Goal: Check status: Check status

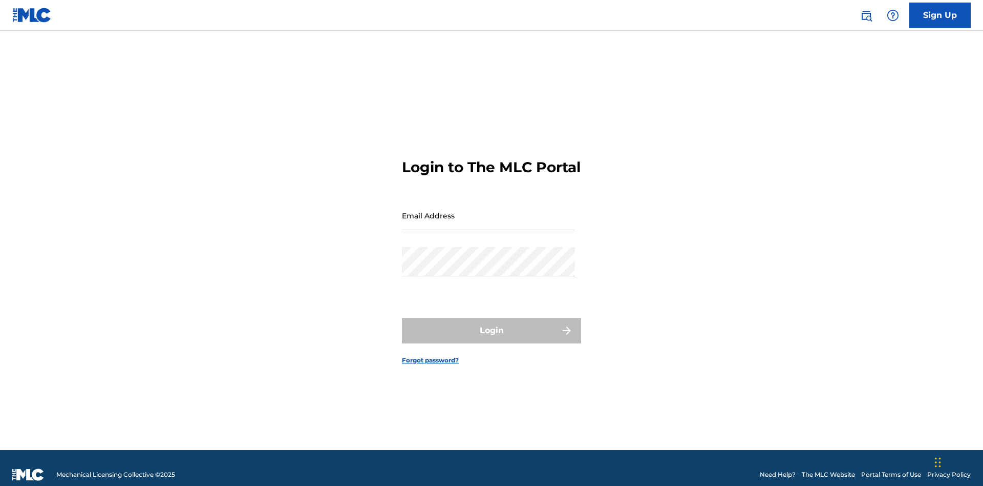
scroll to position [13, 0]
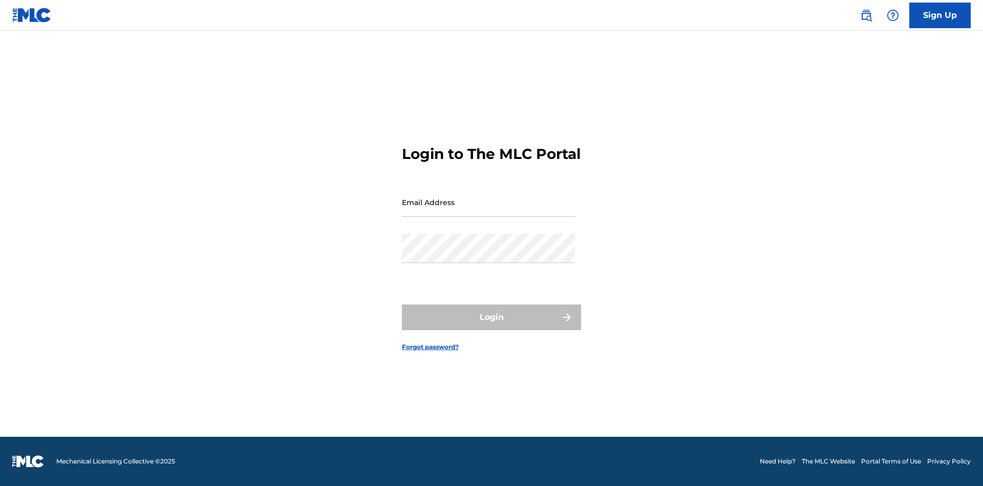
click at [489, 211] on input "Email Address" at bounding box center [488, 201] width 173 height 29
type input "[EMAIL_ADDRESS][DOMAIN_NAME]"
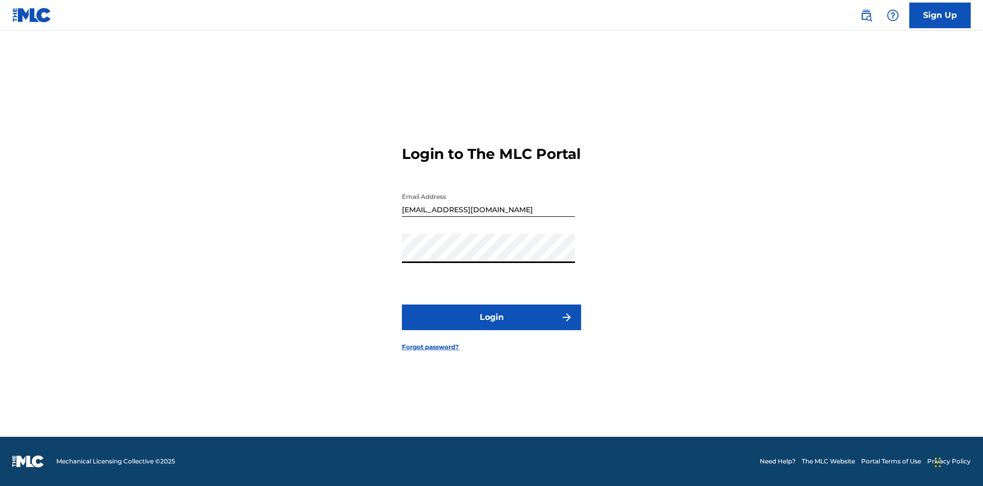
click at [492, 326] on button "Login" at bounding box center [491, 317] width 179 height 26
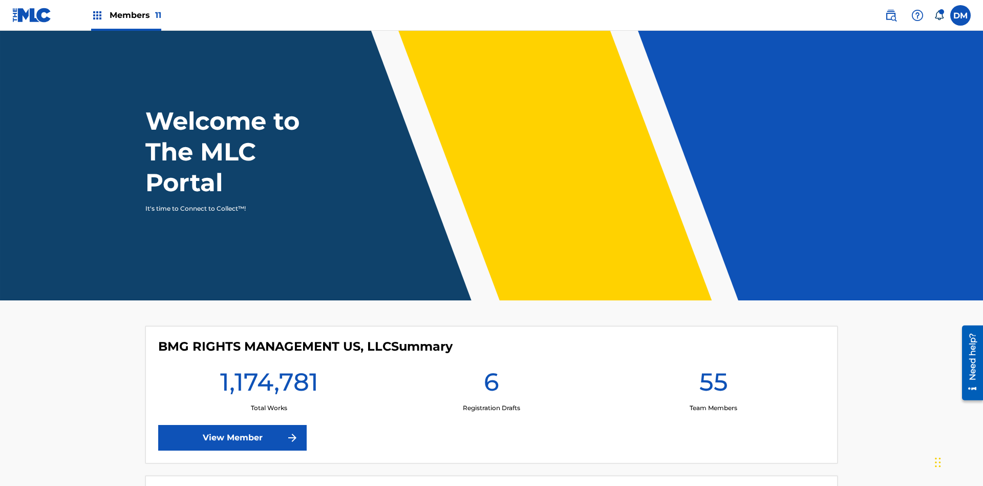
scroll to position [44, 0]
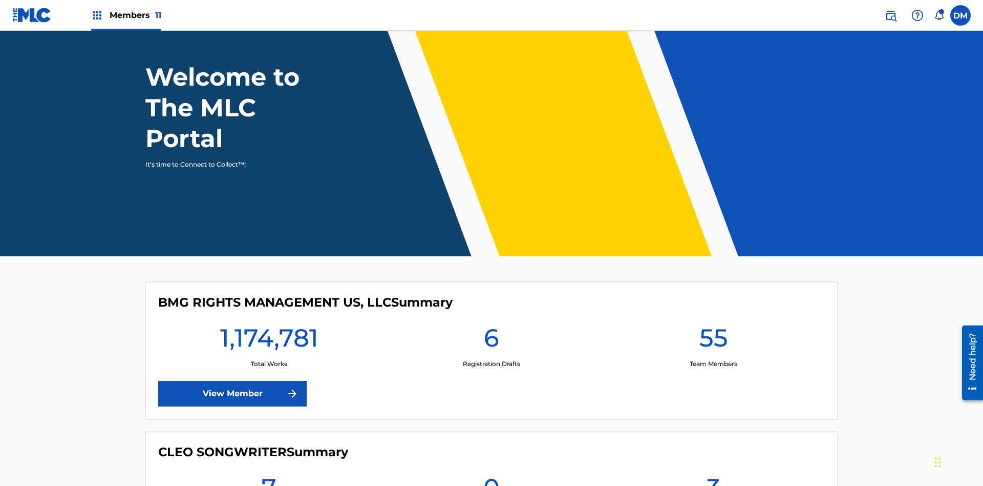
click at [126, 15] on span "Members 11" at bounding box center [136, 15] width 52 height 12
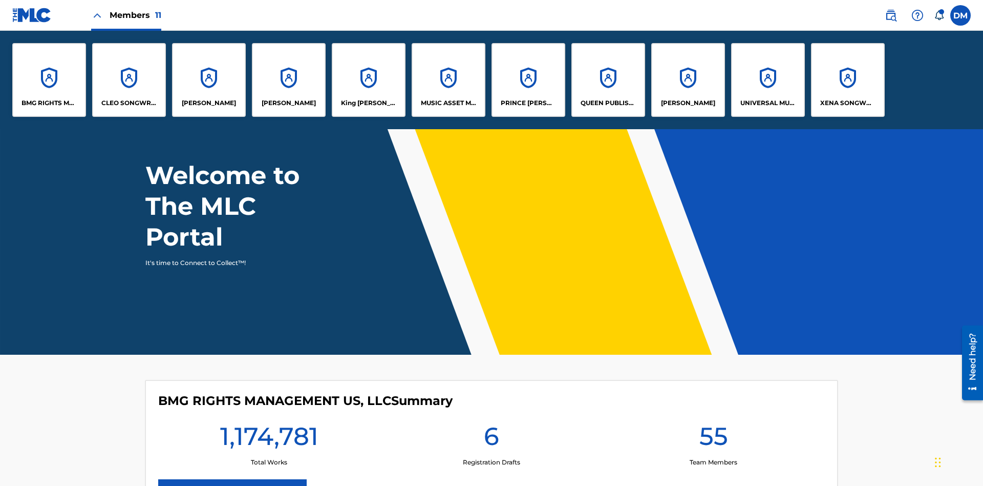
scroll to position [0, 0]
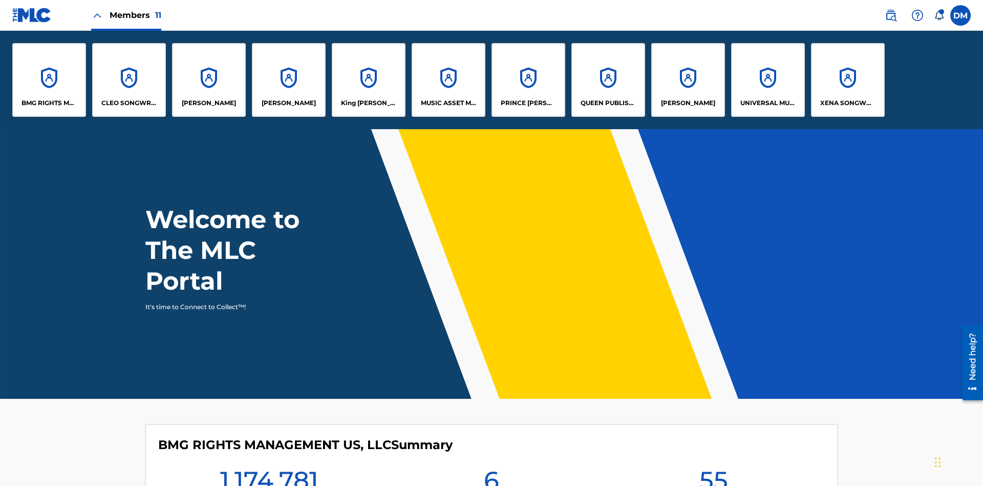
click at [768, 103] on p "UNIVERSAL MUSIC PUB GROUP" at bounding box center [769, 102] width 56 height 9
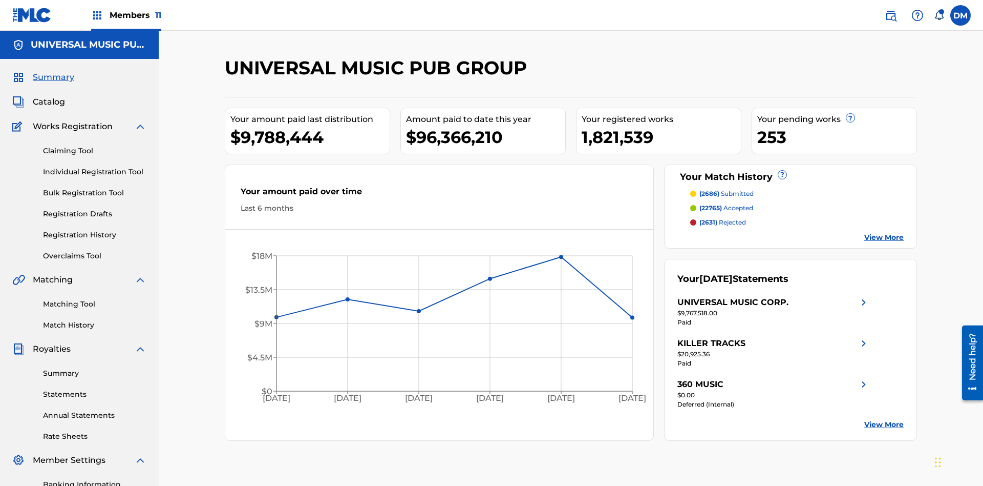
click at [95, 320] on link "Match History" at bounding box center [94, 325] width 103 height 11
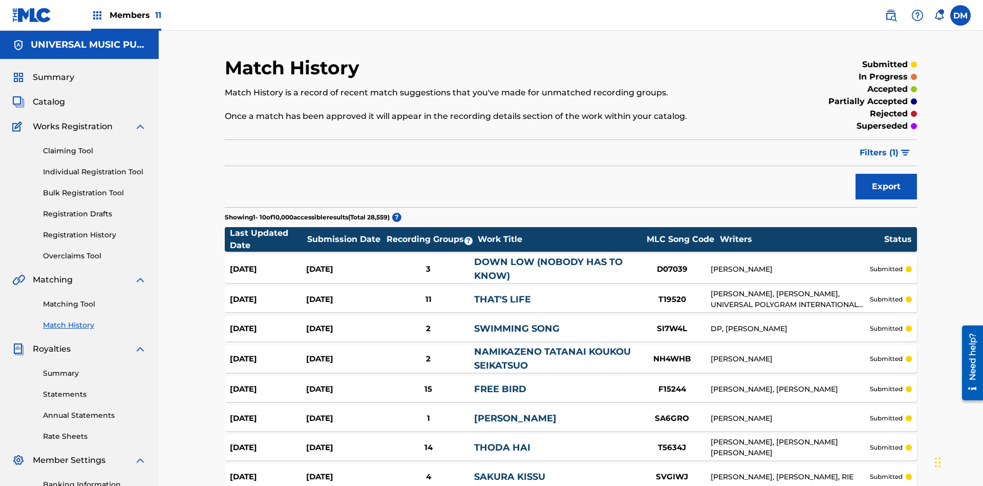
click at [879, 146] on span "Filters ( 1 )" at bounding box center [879, 152] width 39 height 12
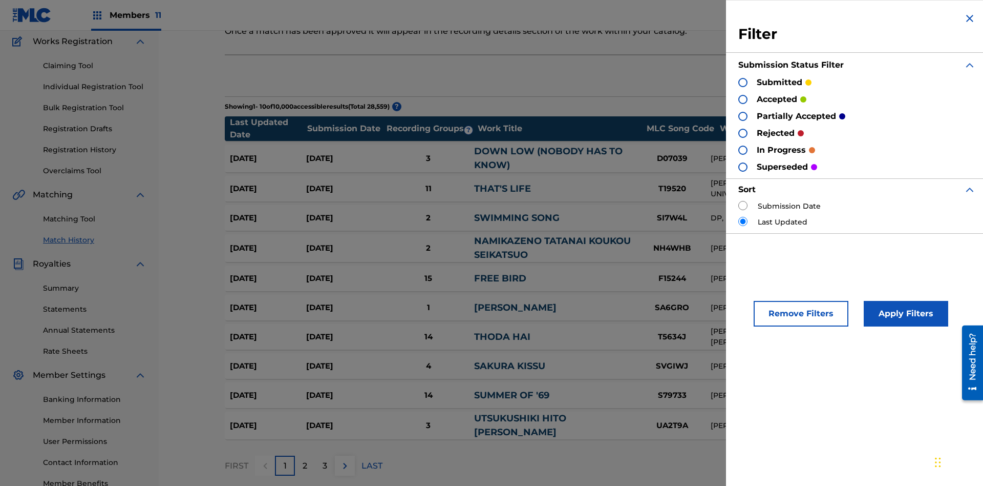
click at [743, 82] on div at bounding box center [743, 82] width 9 height 9
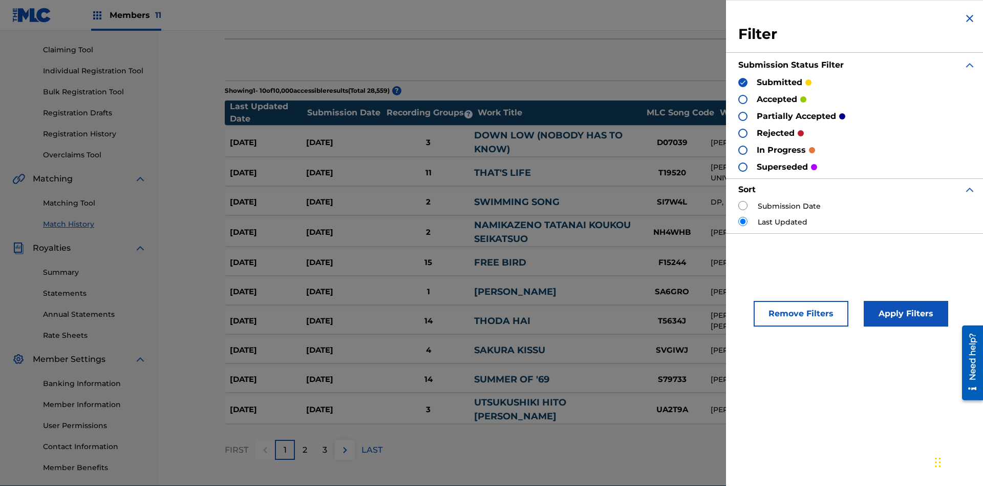
click at [905, 313] on button "Apply Filters" at bounding box center [906, 314] width 85 height 26
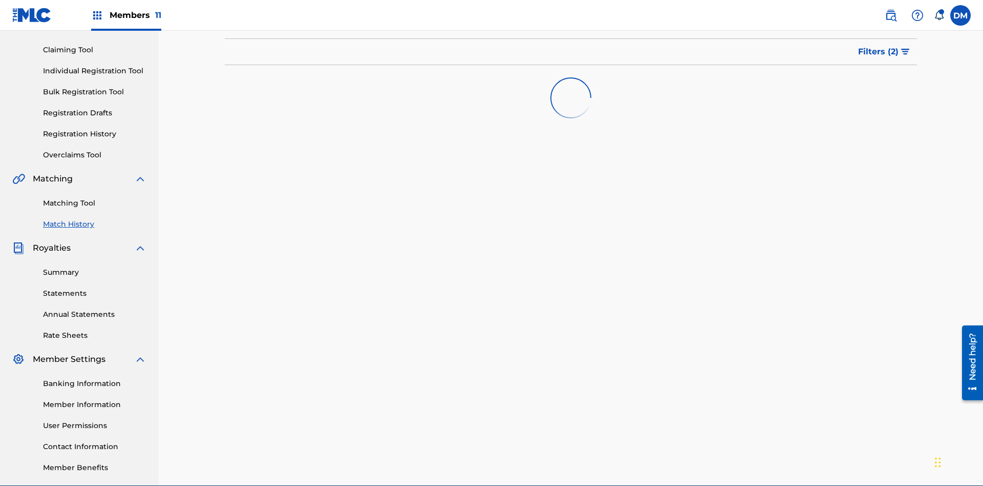
scroll to position [150, 0]
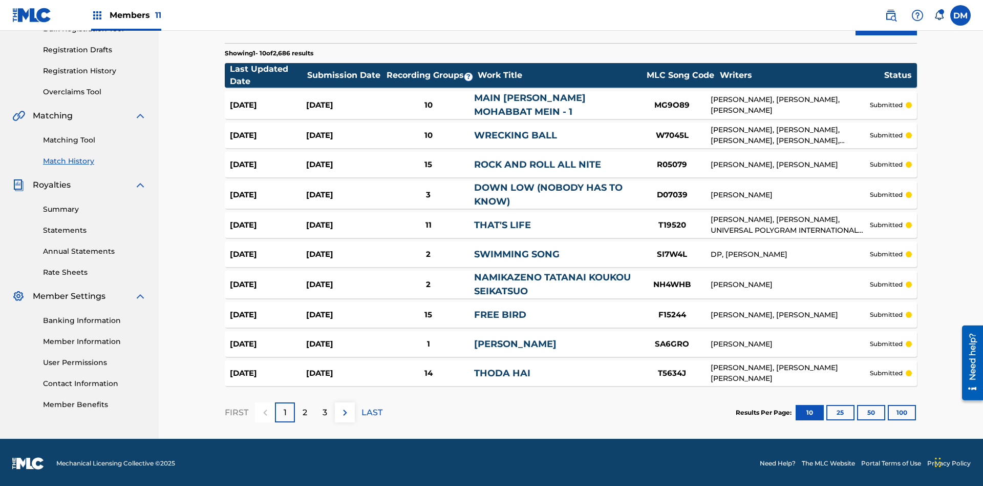
click at [888, 410] on button "100" at bounding box center [902, 412] width 28 height 15
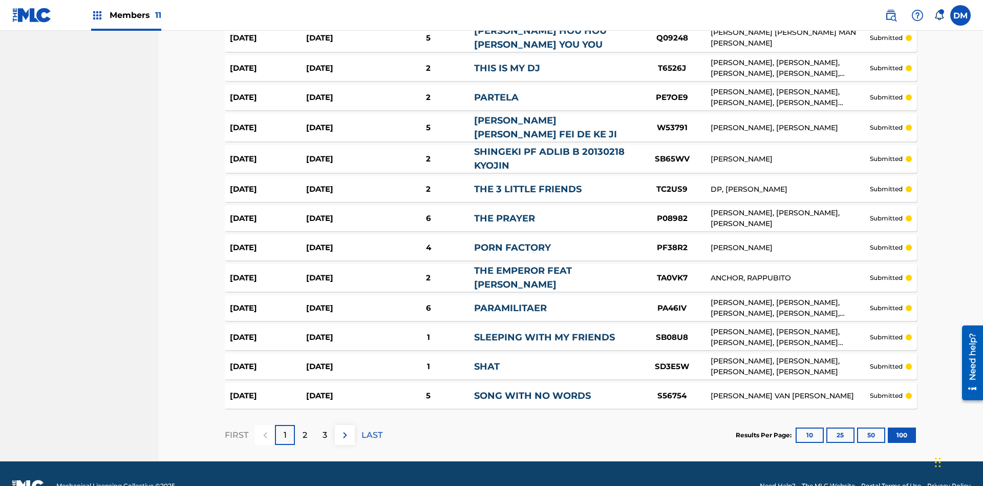
scroll to position [2806, 0]
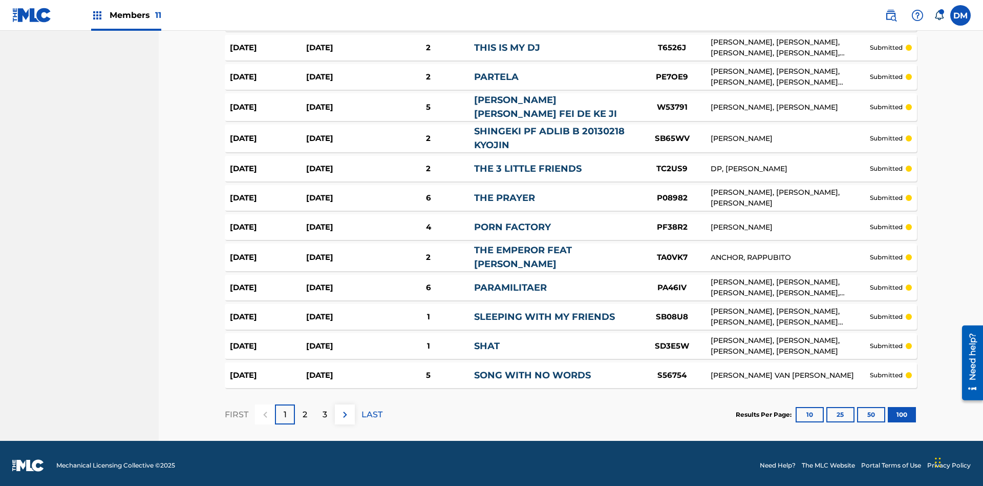
click at [372, 410] on p "LAST" at bounding box center [372, 414] width 21 height 12
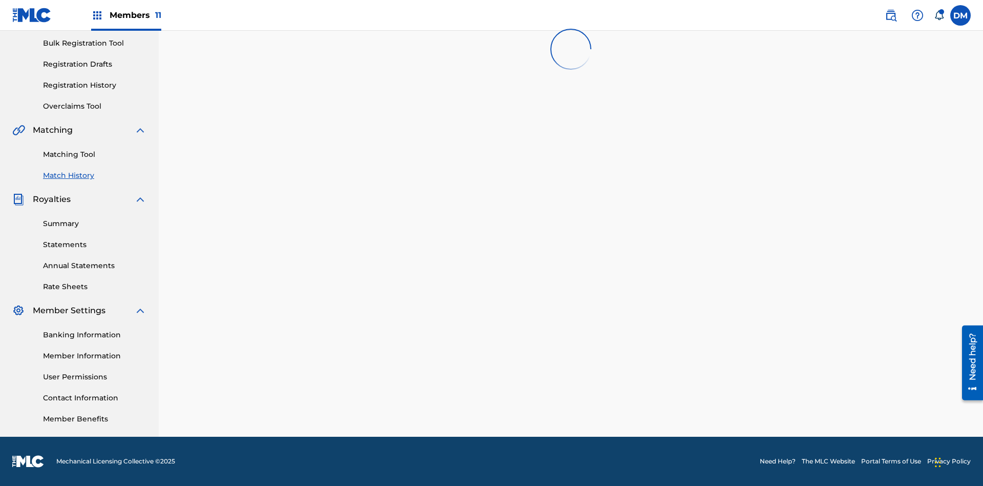
scroll to position [150, 0]
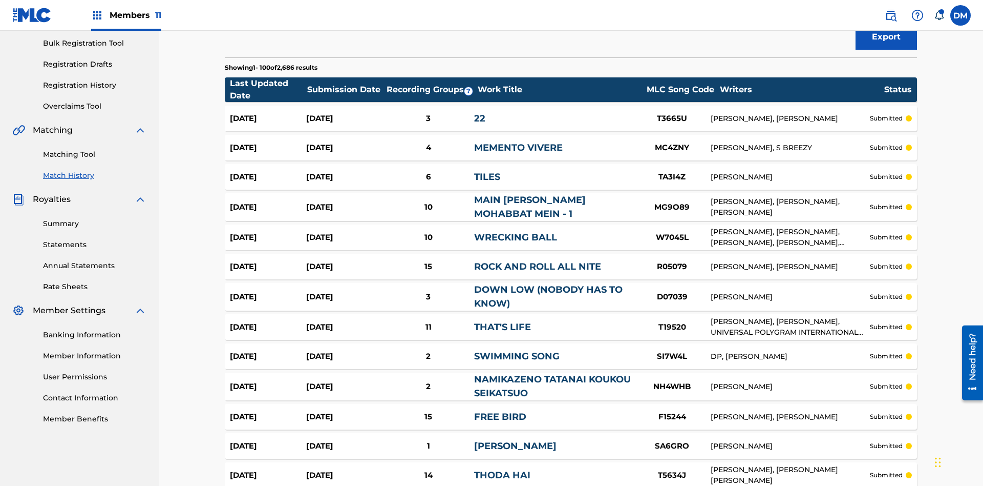
click at [879, 9] on span "Filters ( 2 )" at bounding box center [878, 3] width 40 height 12
click at [0, 0] on img at bounding box center [0, 0] width 0 height 0
click at [0, 0] on div at bounding box center [0, 0] width 0 height 0
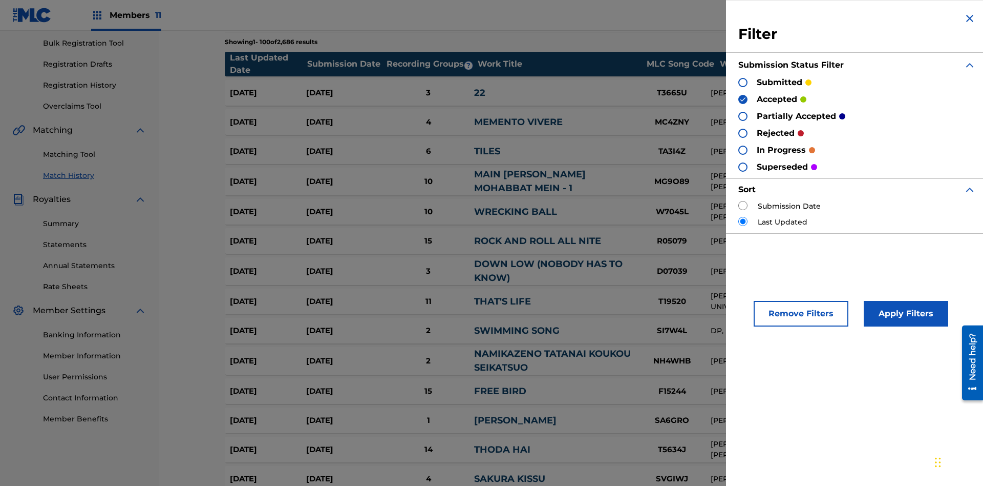
click at [905, 313] on button "Apply Filters" at bounding box center [906, 314] width 85 height 26
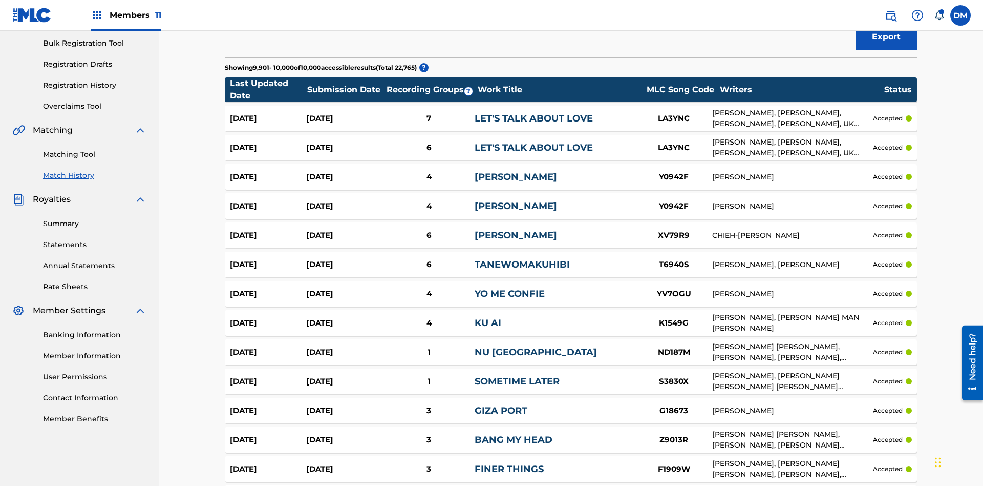
scroll to position [2798, 0]
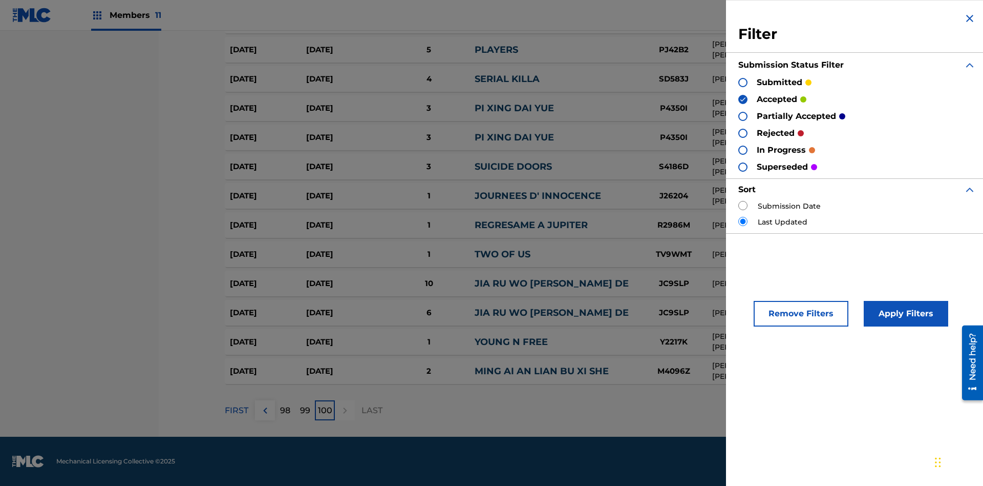
click at [743, 99] on img at bounding box center [743, 99] width 7 height 7
click at [743, 116] on div at bounding box center [743, 116] width 9 height 9
click at [905, 313] on button "Apply Filters" at bounding box center [906, 314] width 85 height 26
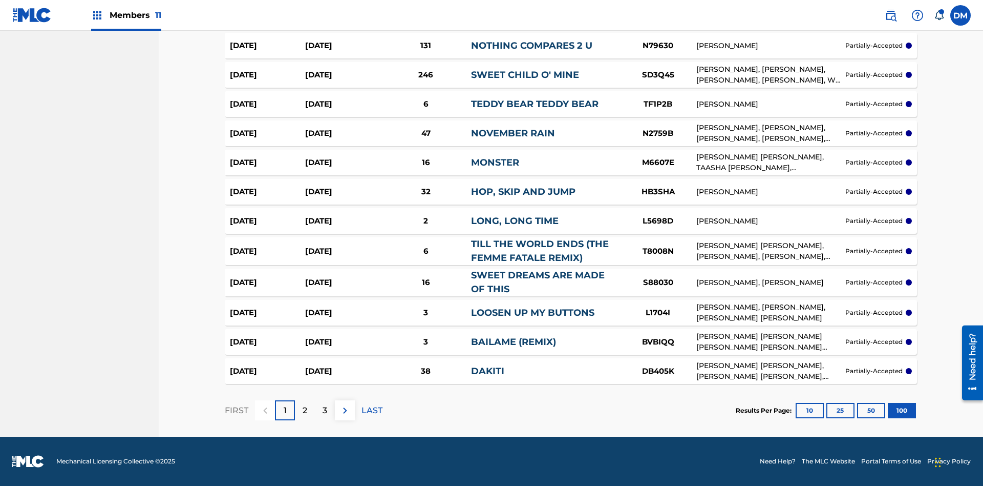
click at [888, 410] on button "100" at bounding box center [902, 410] width 28 height 15
click at [372, 410] on p "LAST" at bounding box center [372, 410] width 21 height 12
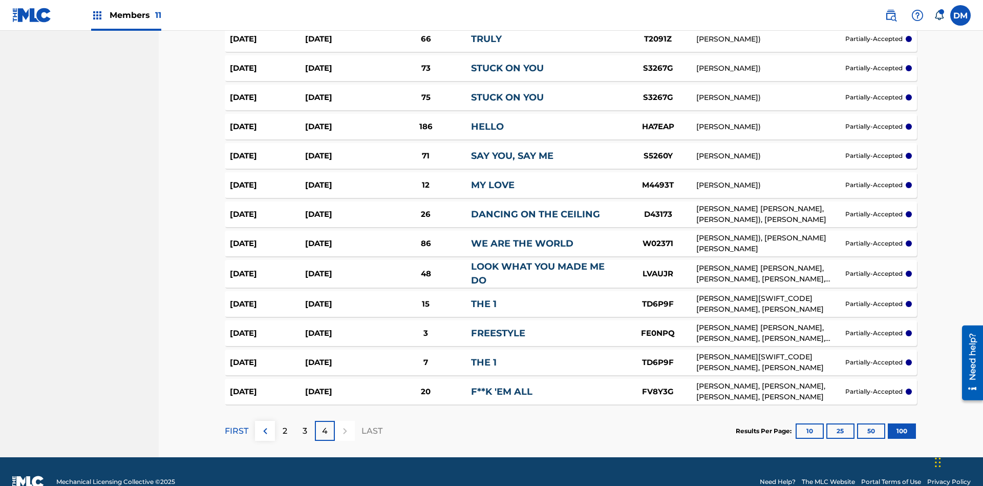
scroll to position [2818, 0]
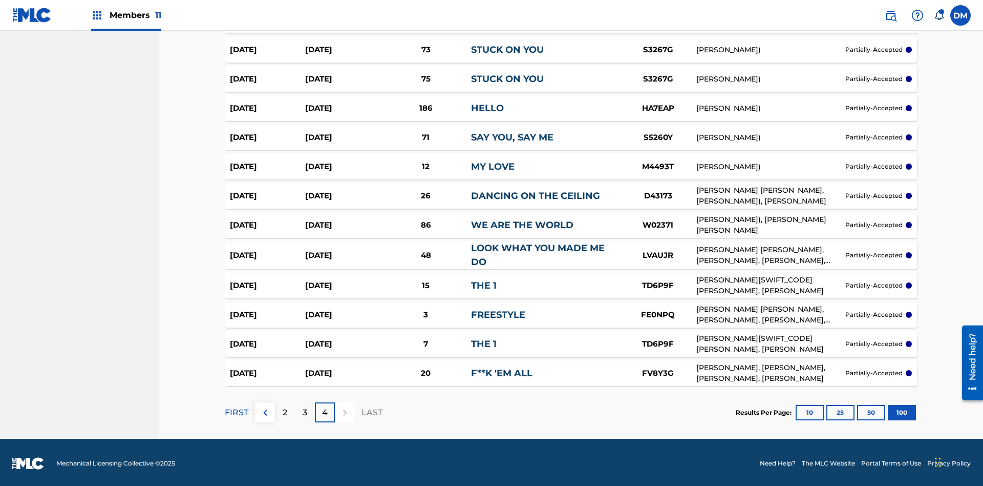
click at [0, 0] on img at bounding box center [0, 0] width 0 height 0
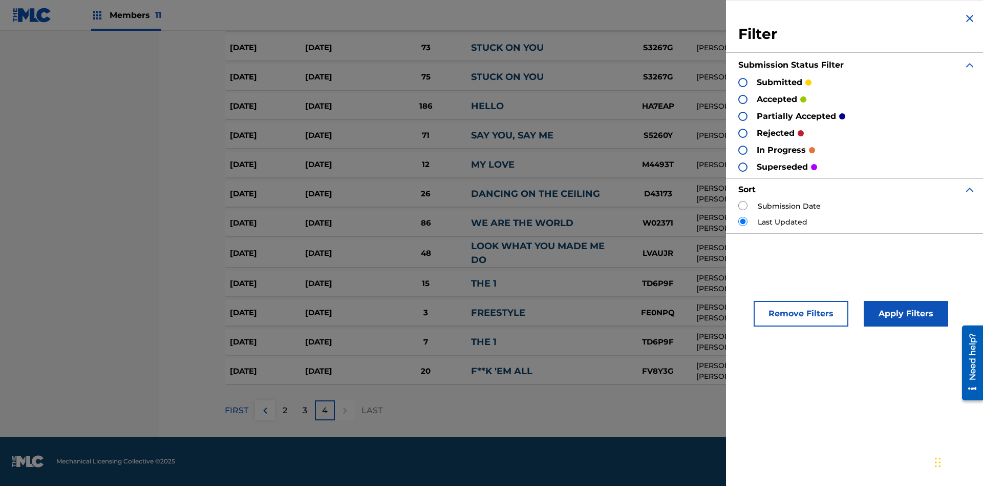
click at [743, 133] on div at bounding box center [743, 133] width 9 height 9
click at [905, 313] on button "Apply Filters" at bounding box center [906, 314] width 85 height 26
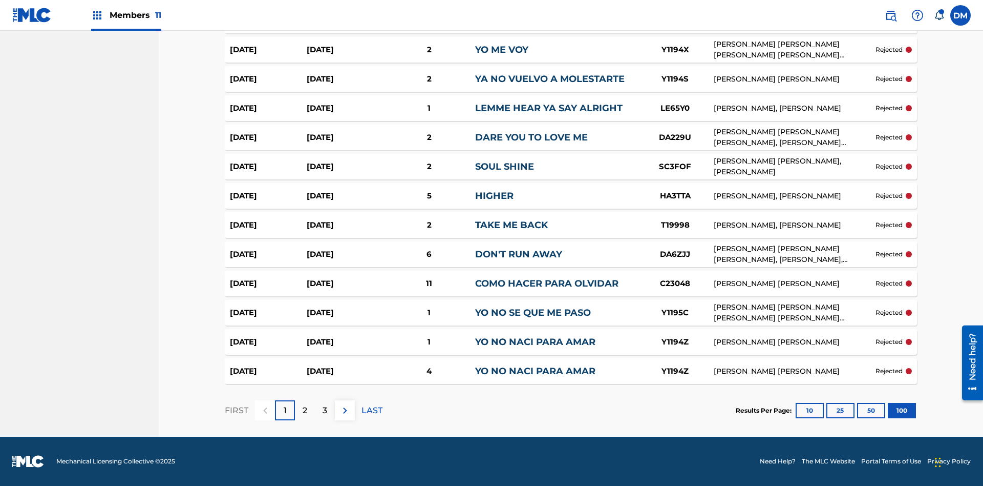
click at [888, 410] on button "100" at bounding box center [902, 410] width 28 height 15
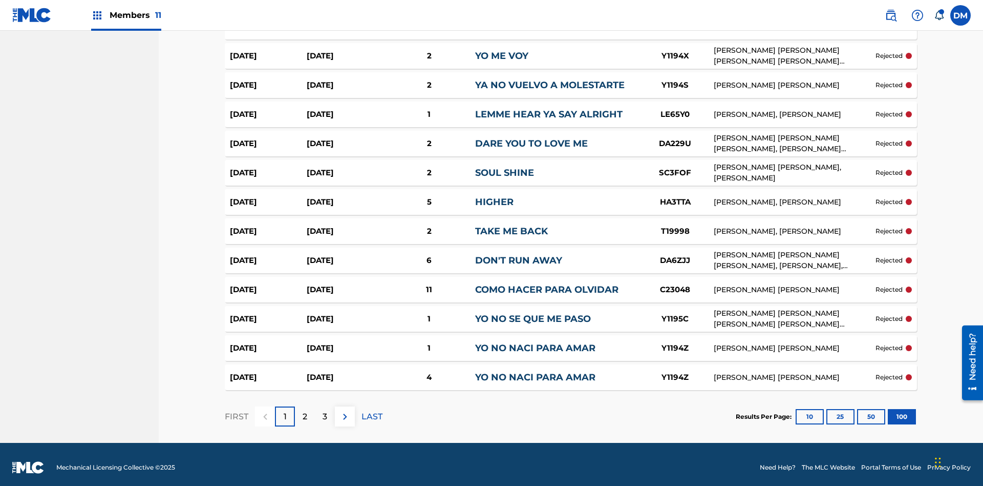
click at [372, 410] on p "LAST" at bounding box center [372, 416] width 21 height 12
click at [0, 0] on img at bounding box center [0, 0] width 0 height 0
click at [0, 0] on div at bounding box center [0, 0] width 0 height 0
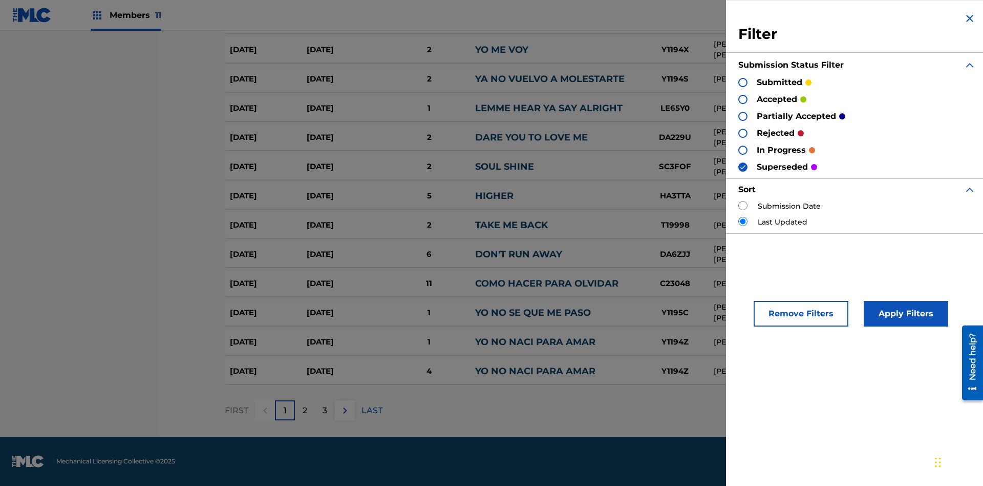
click at [905, 313] on button "Apply Filters" at bounding box center [906, 314] width 85 height 26
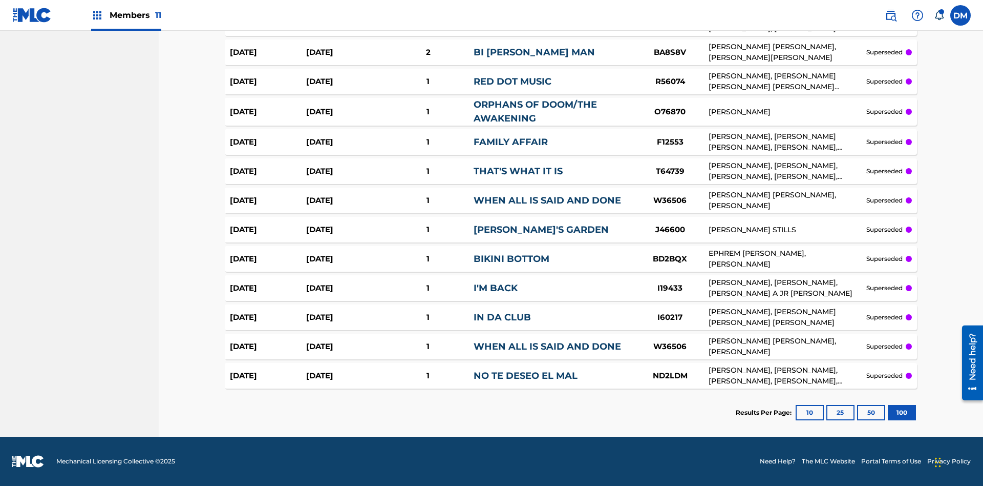
click at [888, 412] on button "100" at bounding box center [902, 412] width 28 height 15
click at [0, 0] on div at bounding box center [0, 0] width 0 height 0
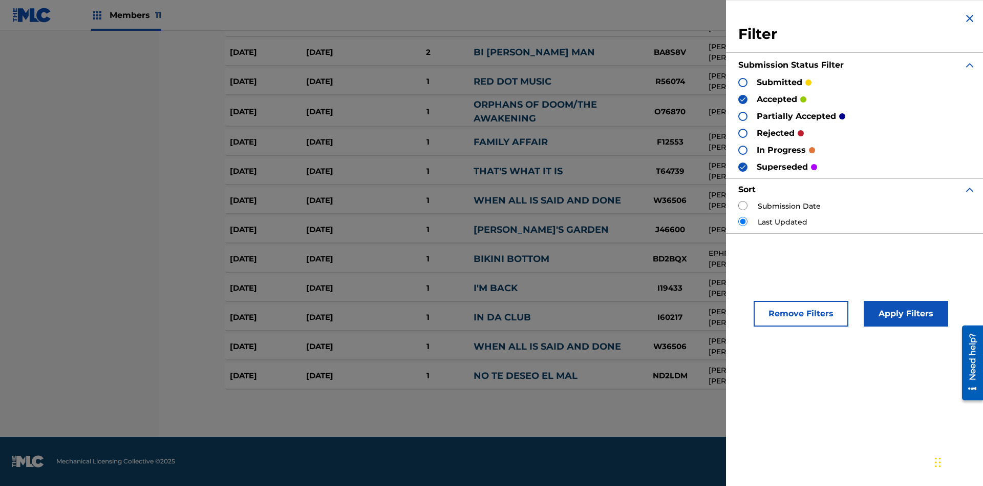
click at [905, 313] on button "Apply Filters" at bounding box center [906, 314] width 85 height 26
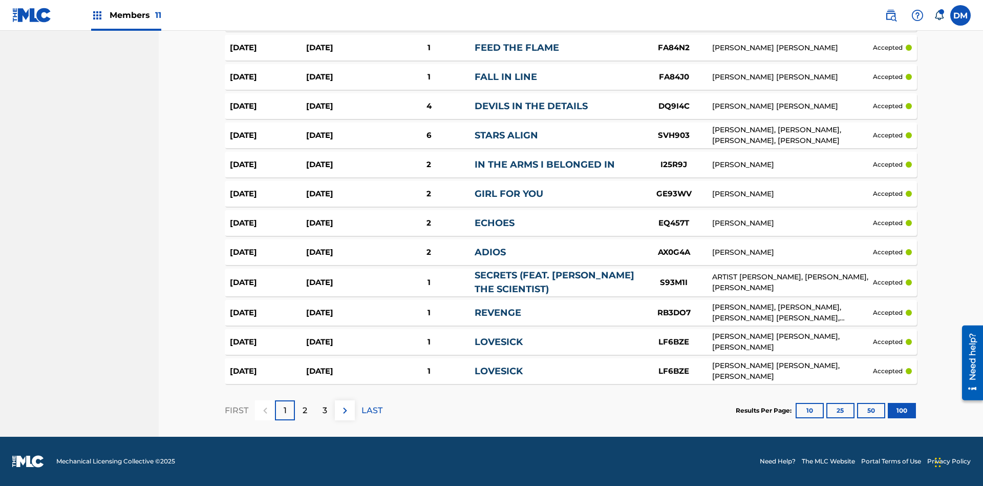
click at [888, 410] on button "100" at bounding box center [902, 410] width 28 height 15
click at [372, 410] on p "LAST" at bounding box center [372, 410] width 21 height 12
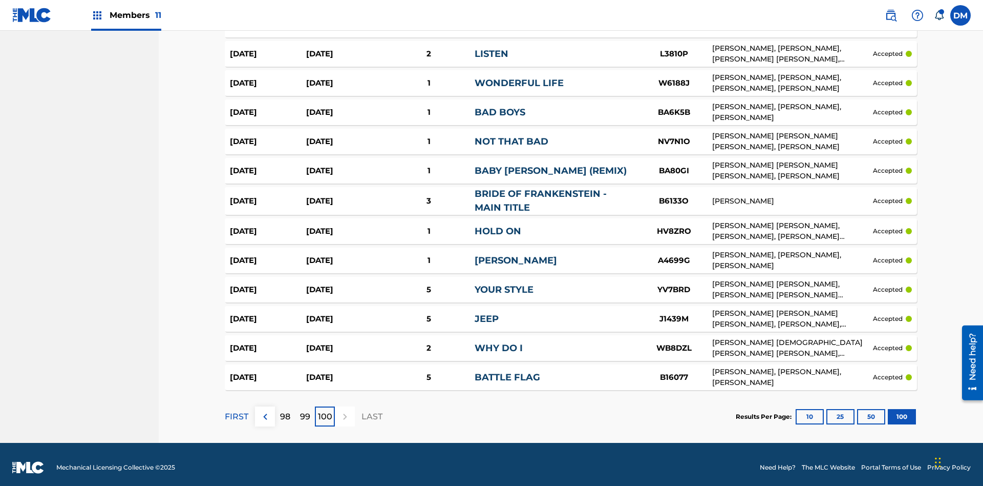
click at [0, 0] on img at bounding box center [0, 0] width 0 height 0
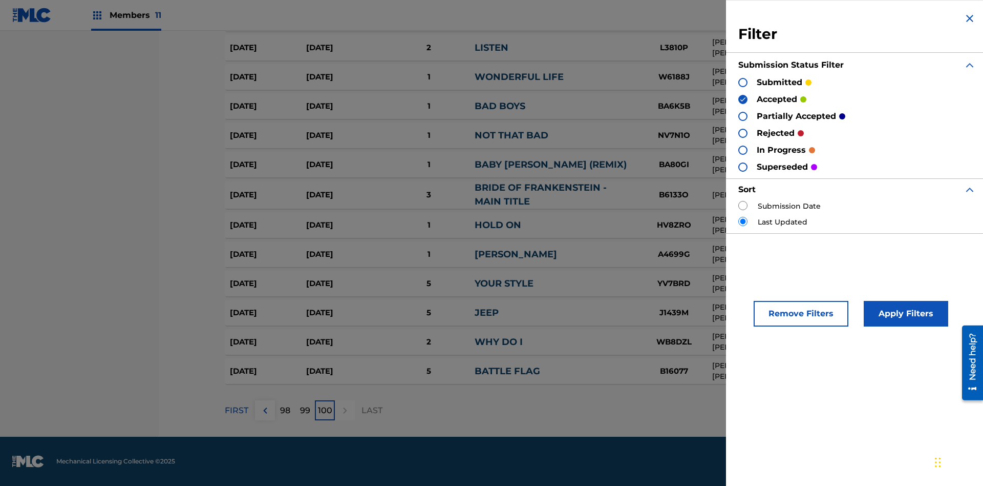
click at [743, 99] on img at bounding box center [743, 99] width 7 height 7
click at [743, 116] on div at bounding box center [743, 116] width 9 height 9
click at [743, 133] on div at bounding box center [743, 133] width 9 height 9
click at [905, 313] on button "Apply Filters" at bounding box center [906, 314] width 85 height 26
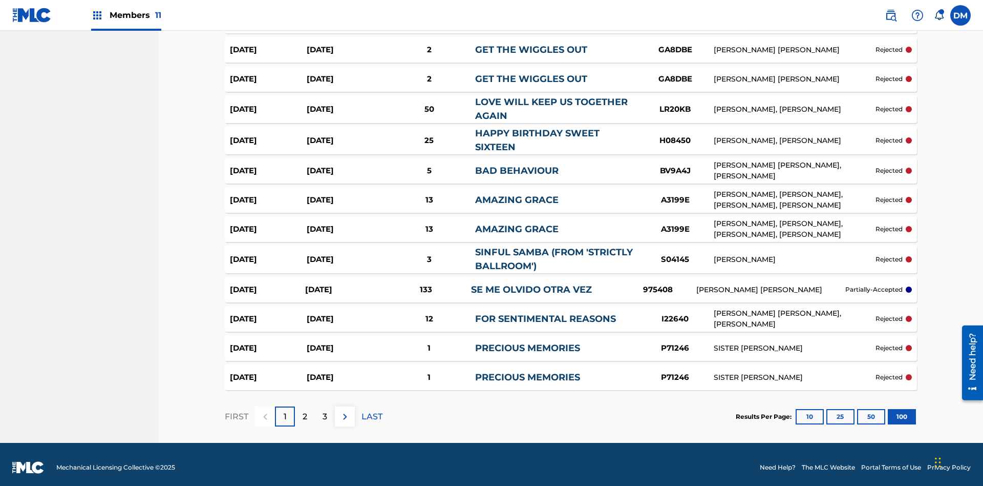
click at [888, 410] on button "100" at bounding box center [902, 416] width 28 height 15
click at [372, 410] on p "LAST" at bounding box center [372, 416] width 21 height 12
